Goal: Answer question/provide support: Share knowledge or assist other users

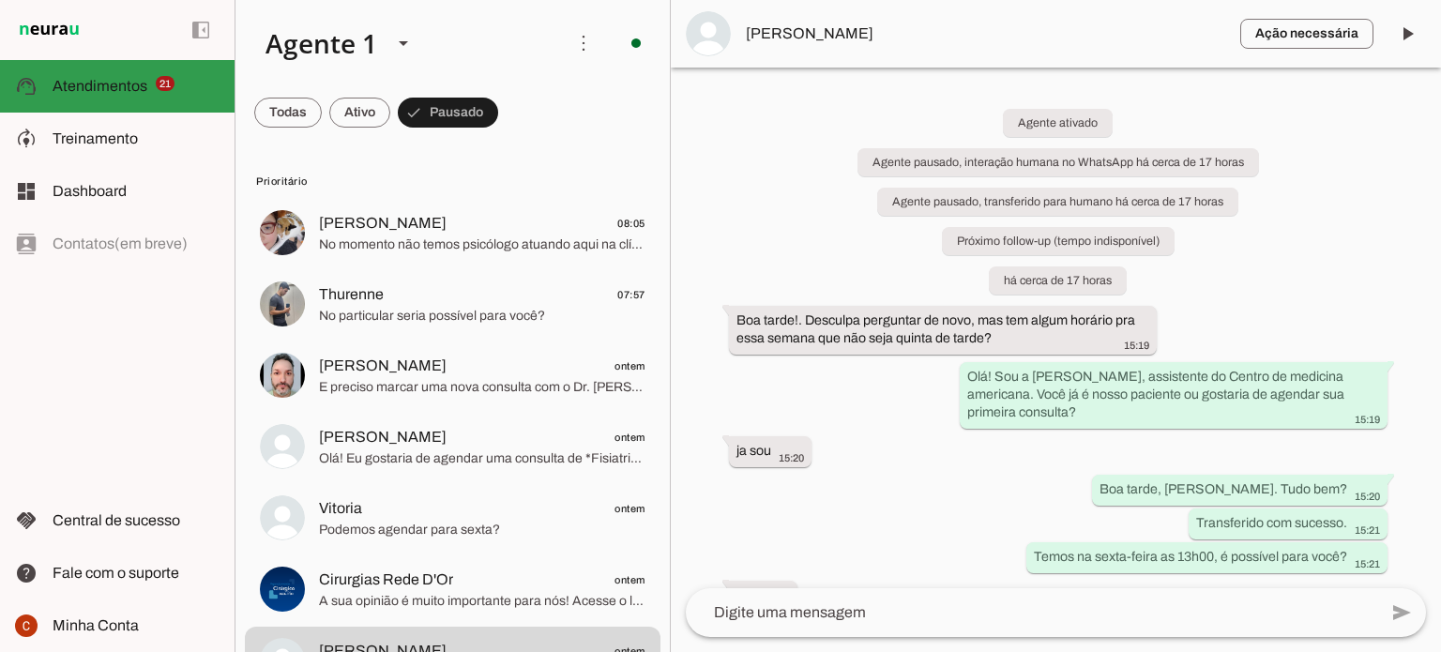
click at [79, 85] on span "Atendimentos" at bounding box center [100, 86] width 95 height 16
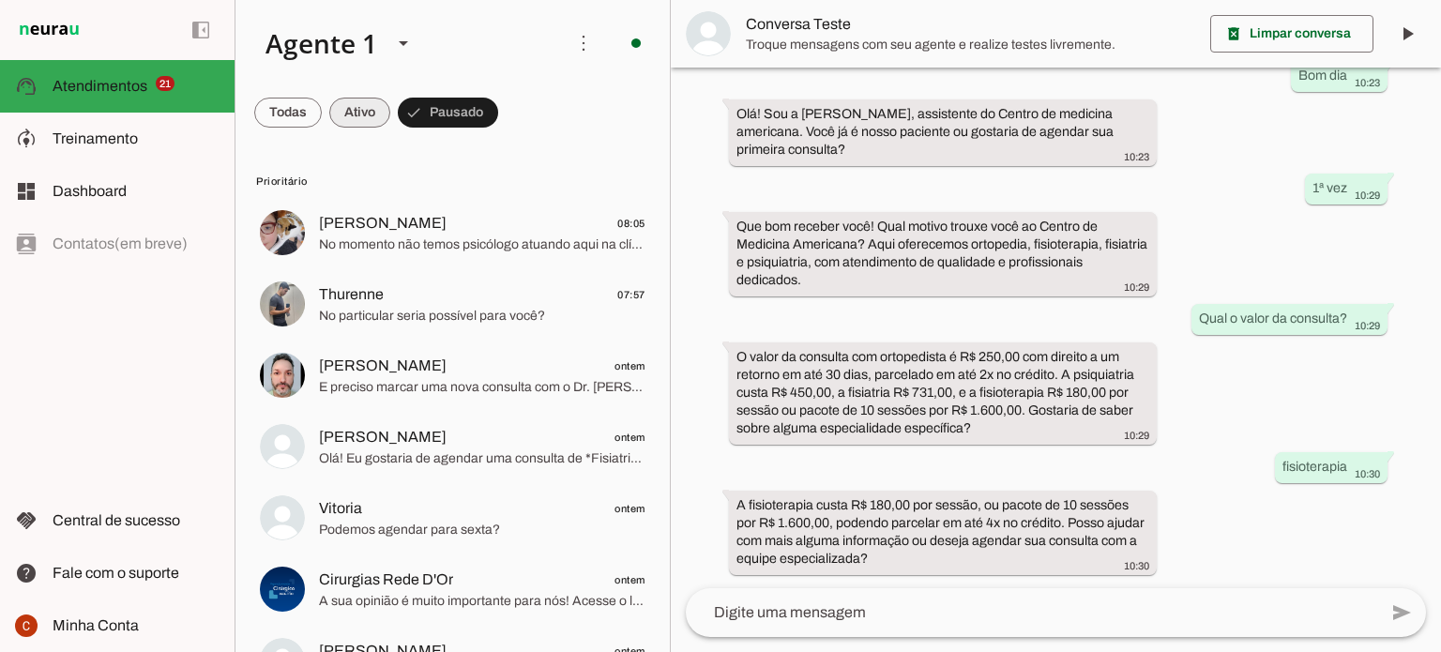
click at [365, 103] on span at bounding box center [359, 112] width 61 height 45
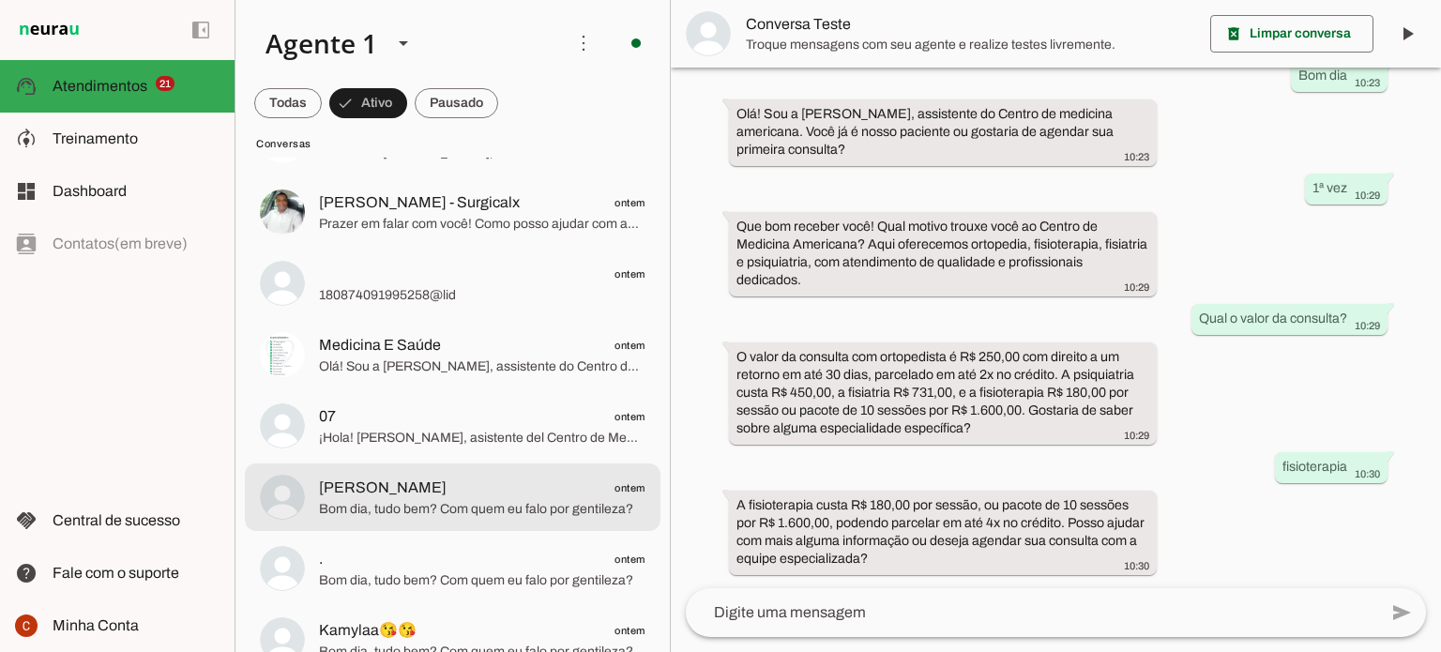
scroll to position [563, 0]
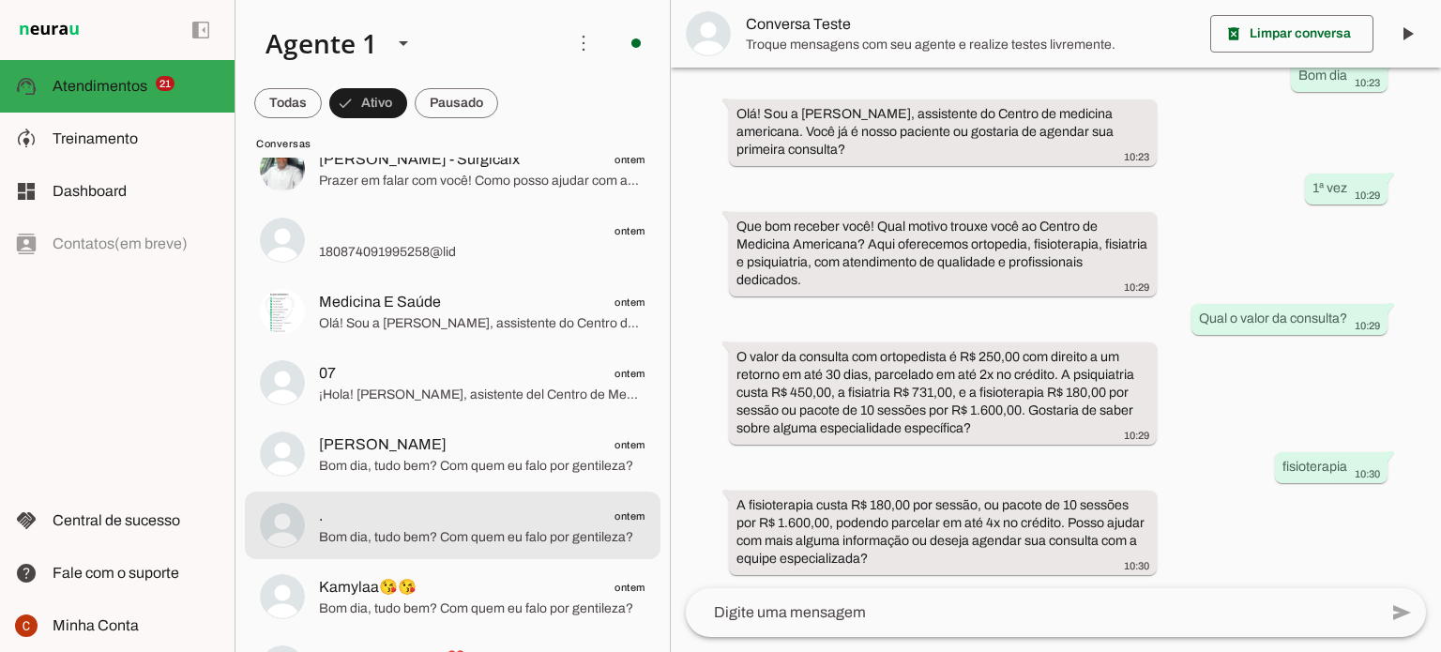
click at [443, 522] on span ". ontem" at bounding box center [482, 516] width 327 height 23
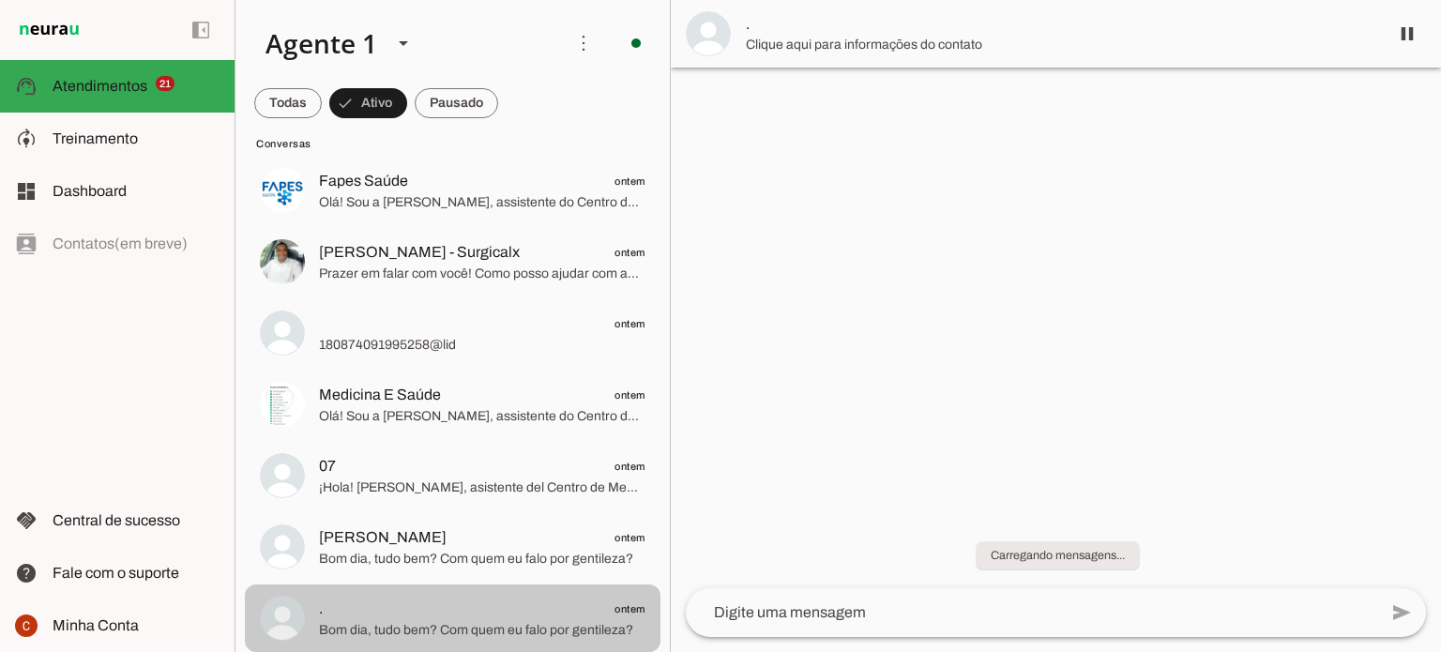
scroll to position [469, 0]
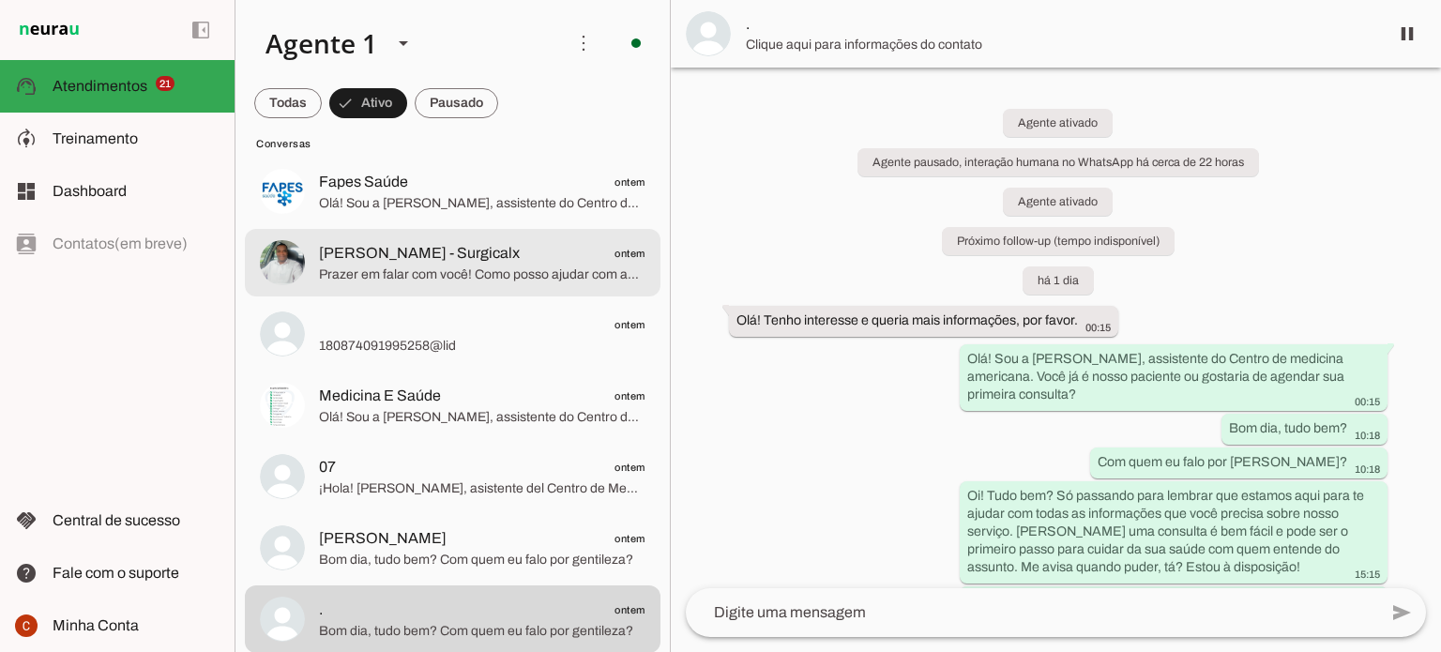
click at [398, 267] on span "Prazer em falar com você! Como posso ajudar com as informações do Centro de Med…" at bounding box center [482, 275] width 327 height 19
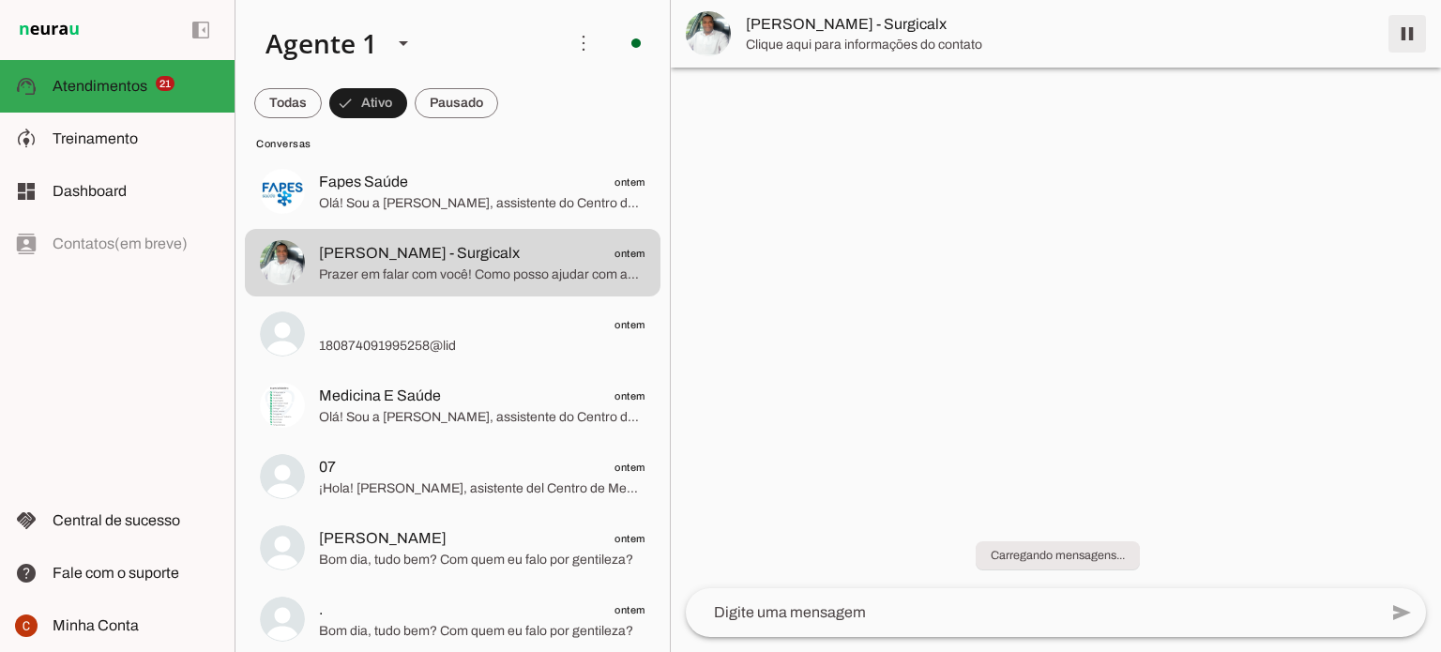
click at [1407, 38] on span at bounding box center [1407, 33] width 45 height 45
